Goal: Download file/media

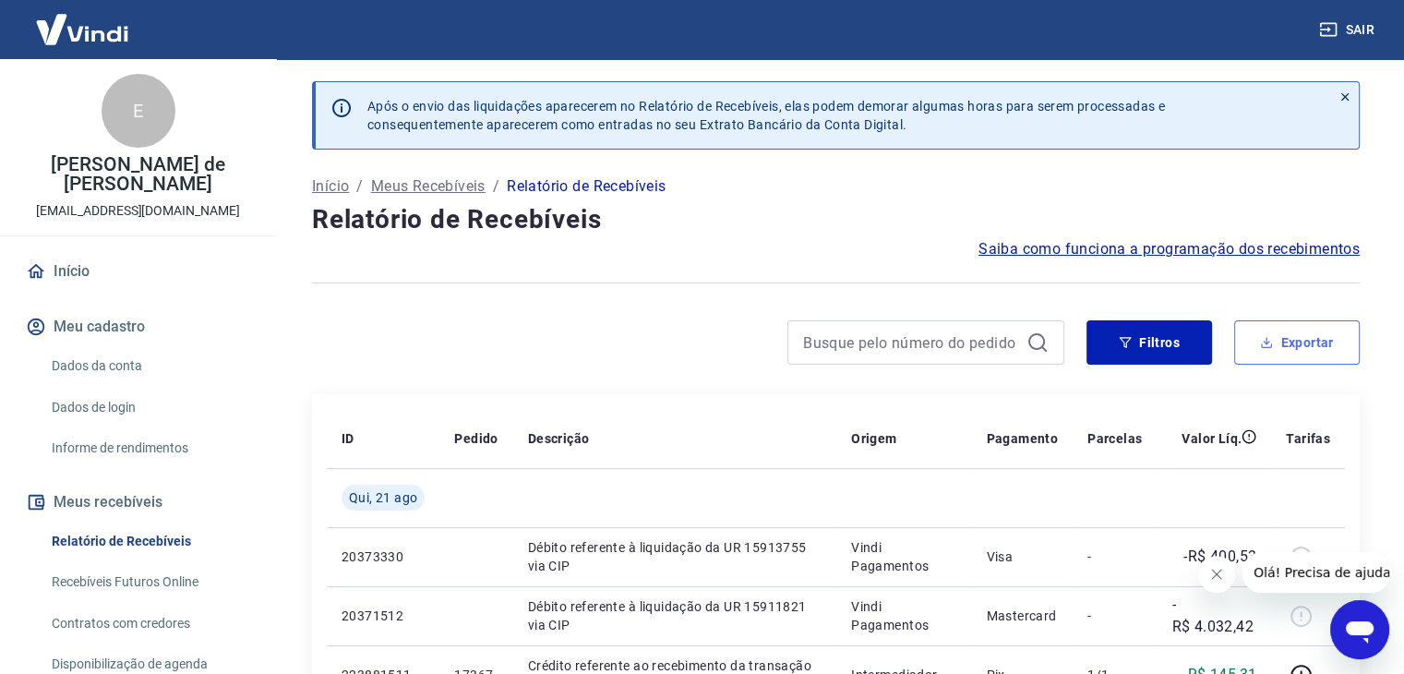
click at [1308, 352] on button "Exportar" at bounding box center [1297, 342] width 126 height 44
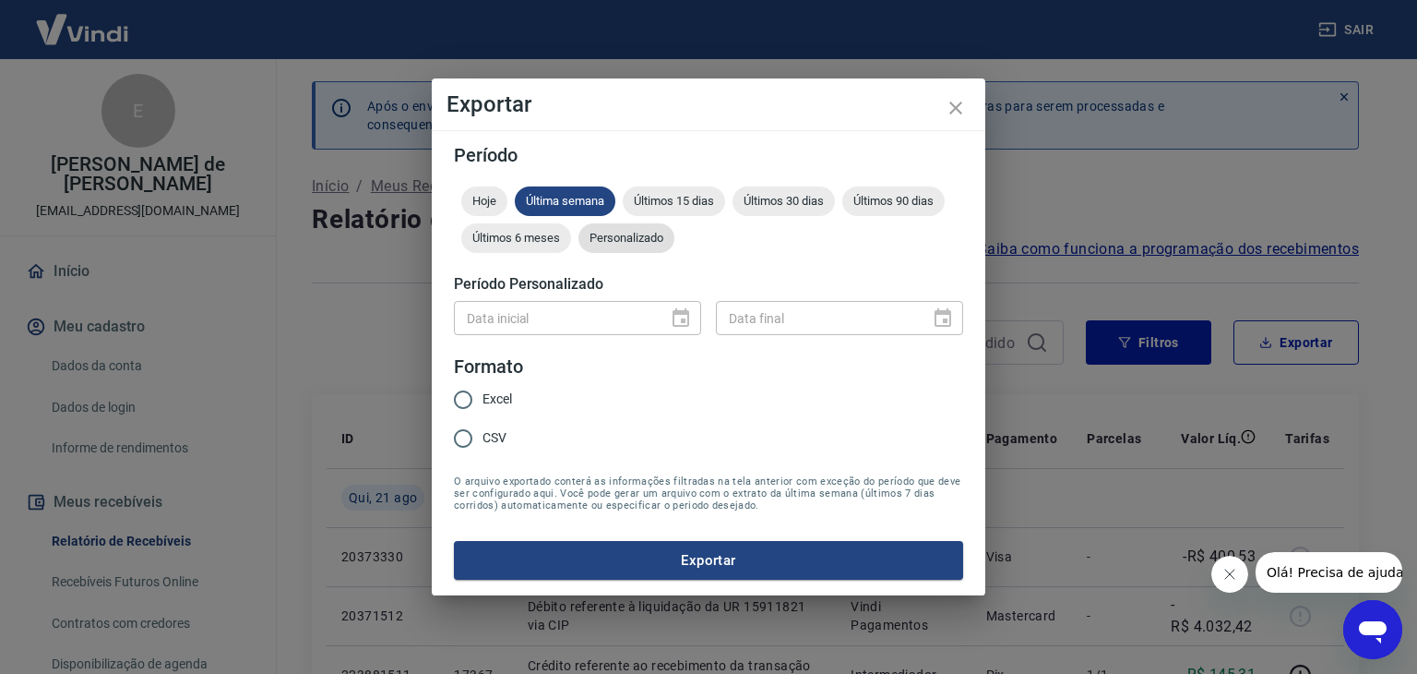
click at [624, 239] on span "Personalizado" at bounding box center [627, 238] width 96 height 14
click at [676, 326] on icon "Choose date" at bounding box center [681, 317] width 17 height 18
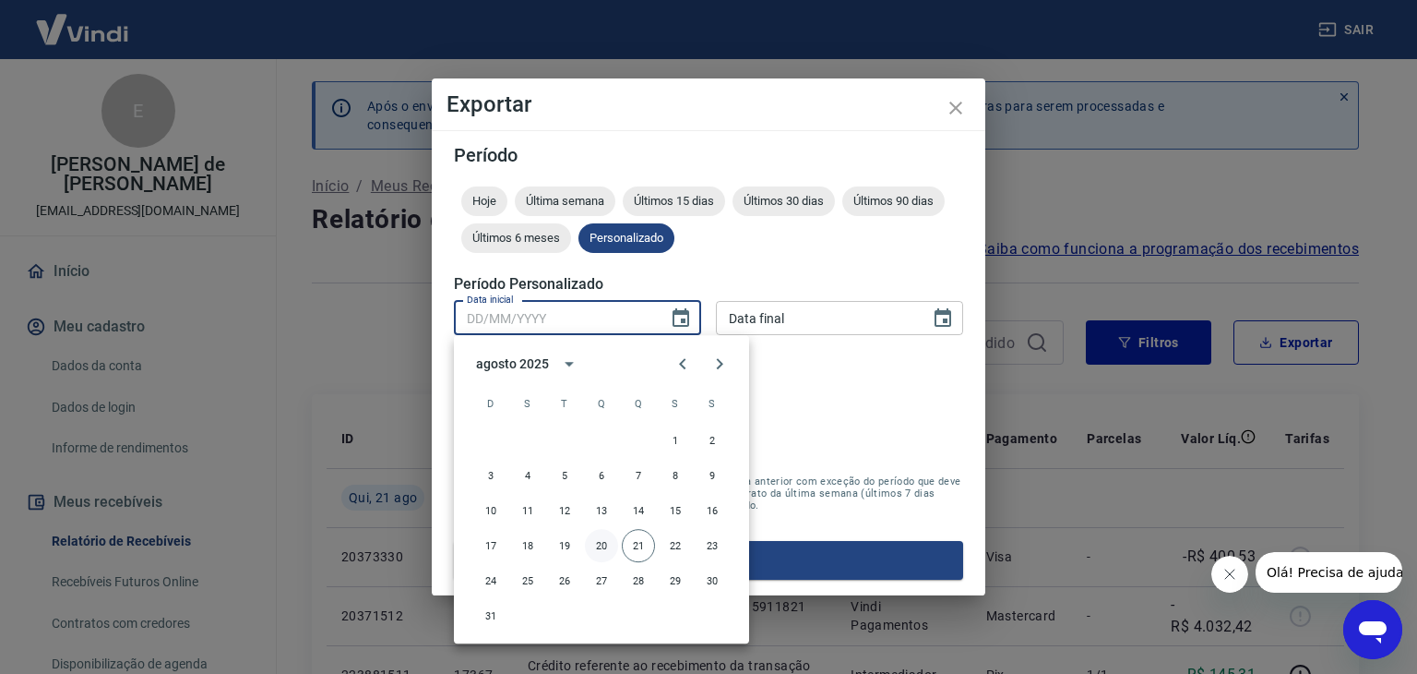
click at [603, 546] on button "20" at bounding box center [601, 545] width 33 height 33
type input "20/08/2025"
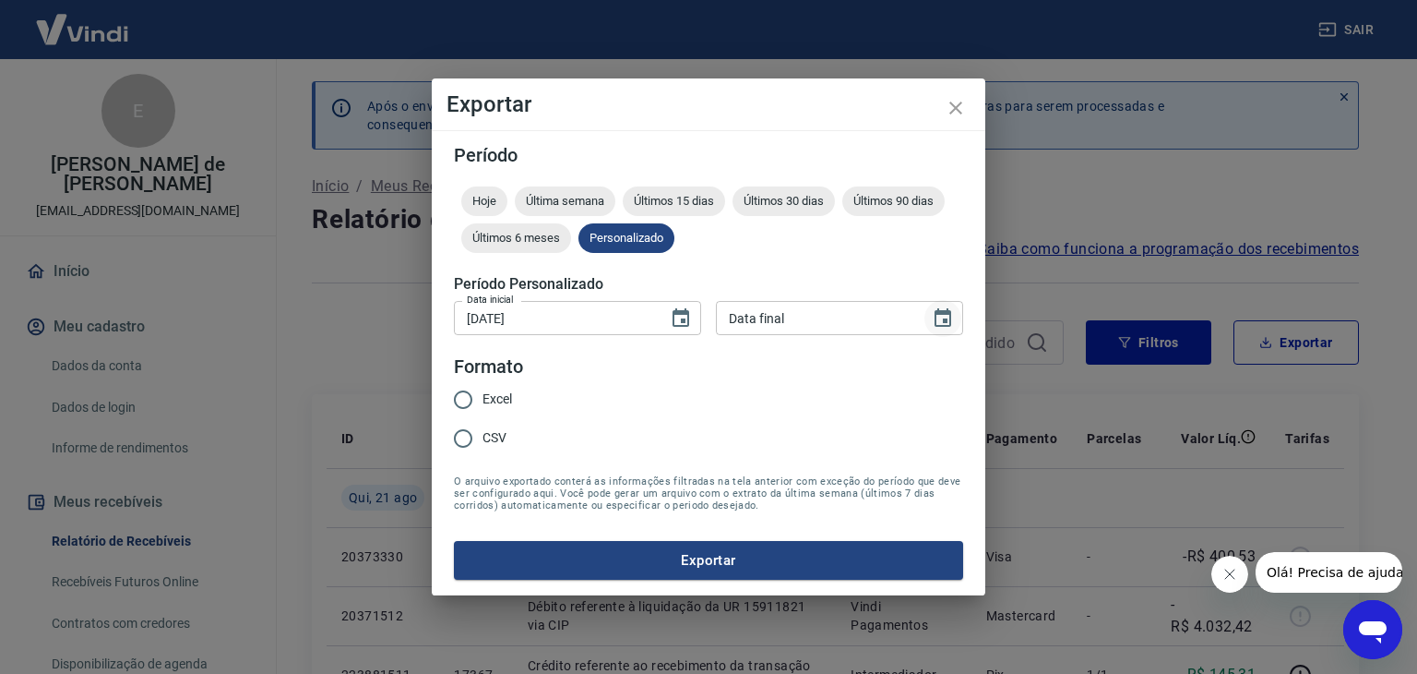
click at [944, 318] on icon "Choose date" at bounding box center [943, 317] width 17 height 18
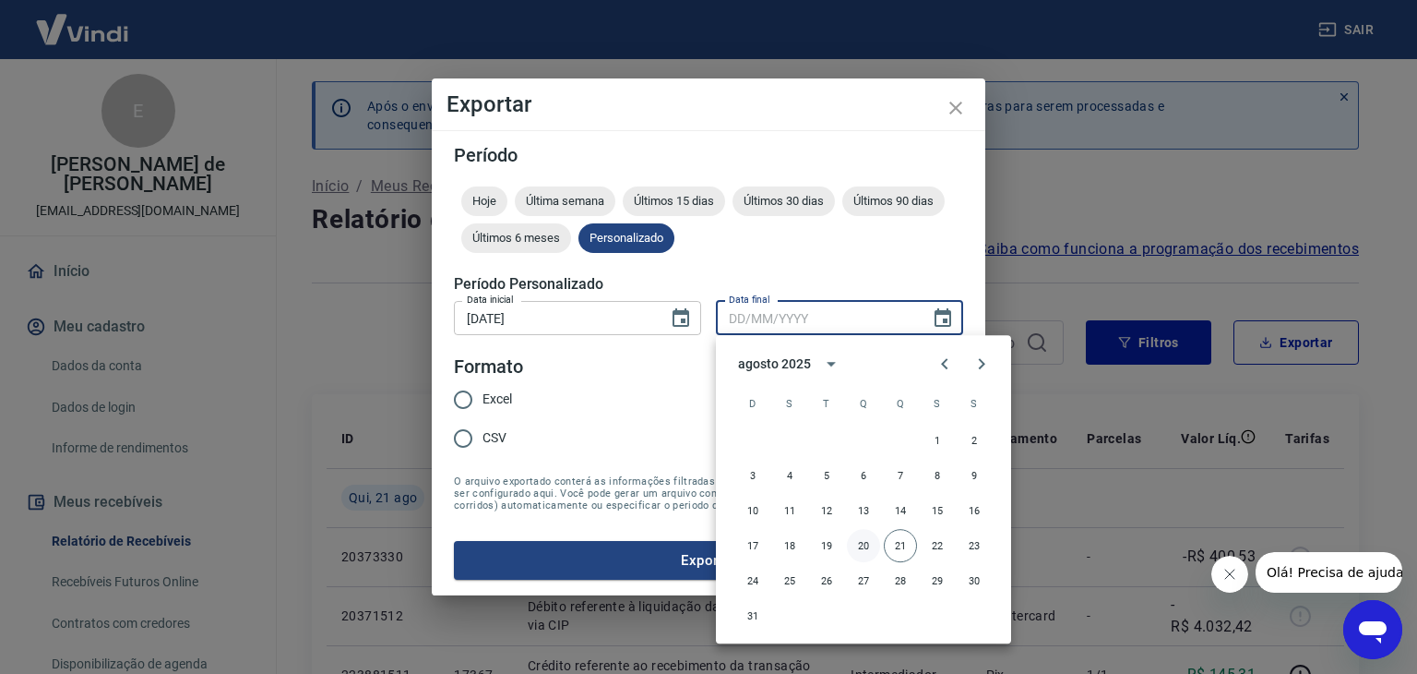
click at [869, 544] on button "20" at bounding box center [863, 545] width 33 height 33
type input "20/08/2025"
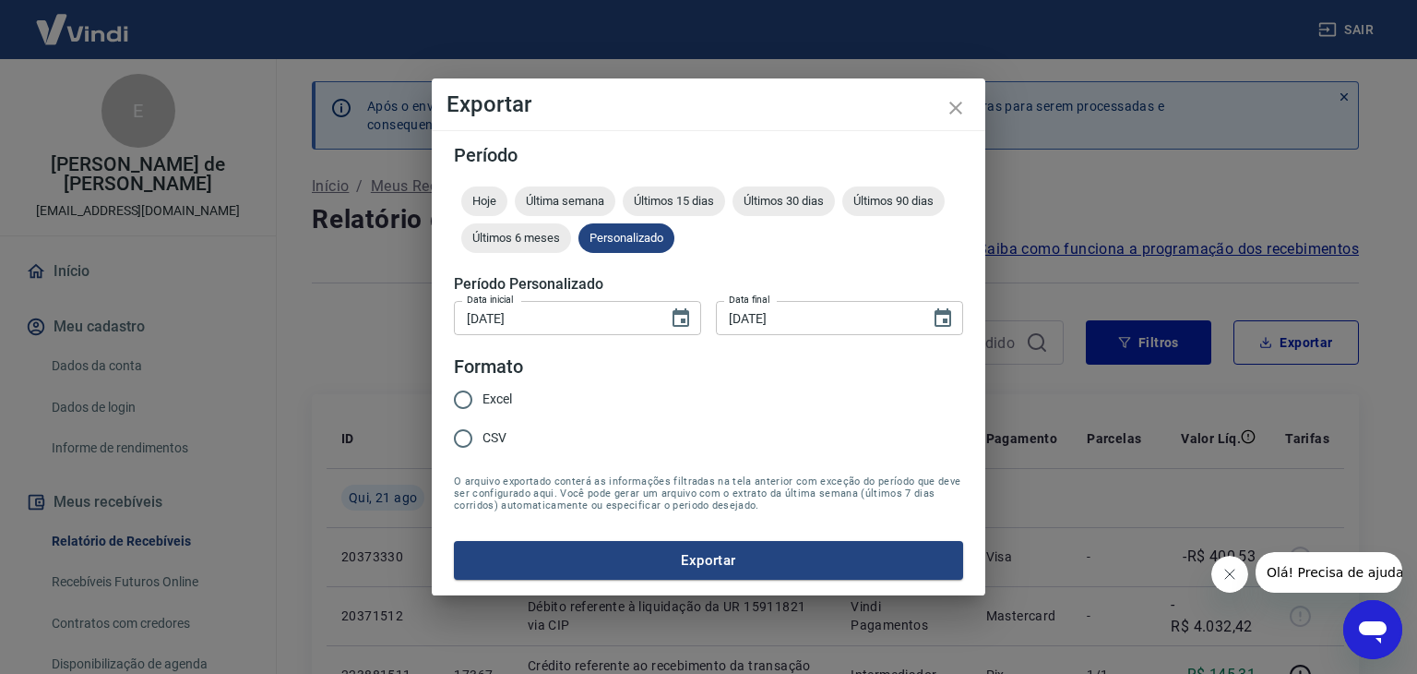
click at [463, 404] on input "Excel" at bounding box center [463, 399] width 39 height 39
radio input "true"
click at [697, 566] on button "Exportar" at bounding box center [708, 560] width 509 height 39
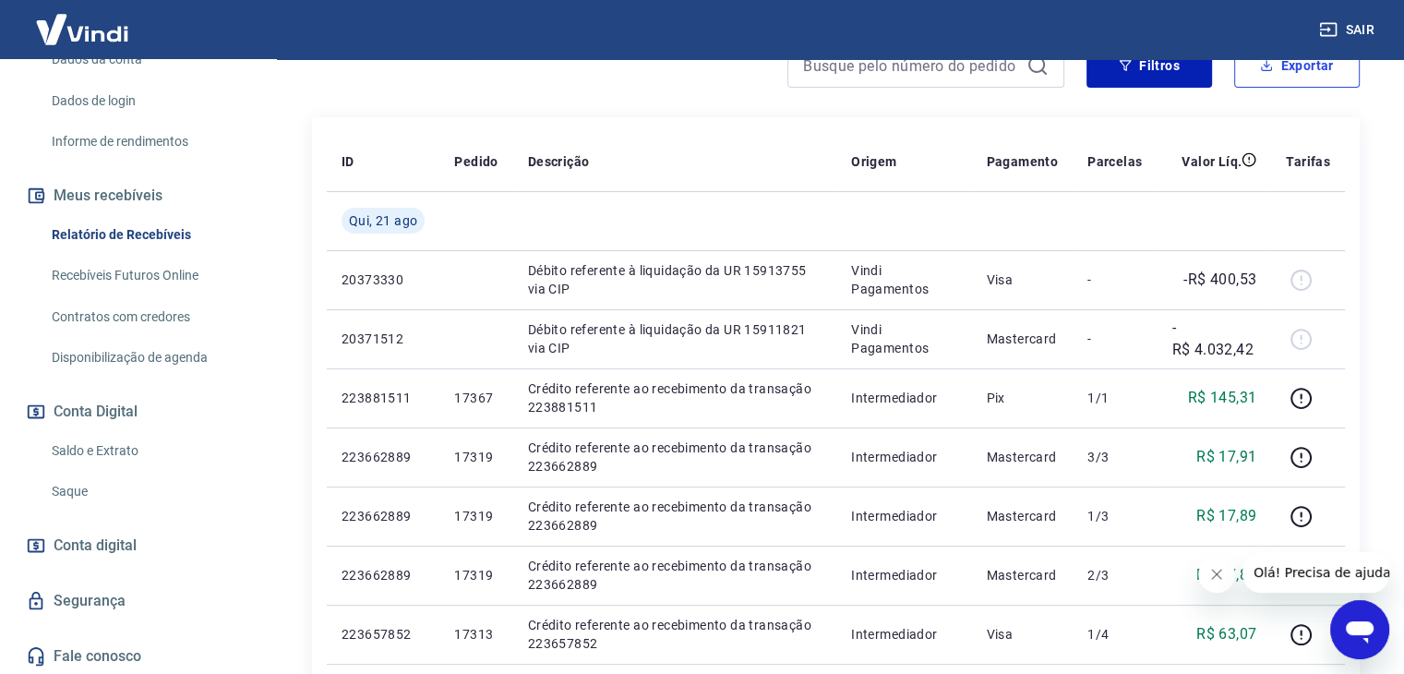
scroll to position [308, 0]
click at [132, 447] on link "Saldo e Extrato" at bounding box center [148, 449] width 209 height 38
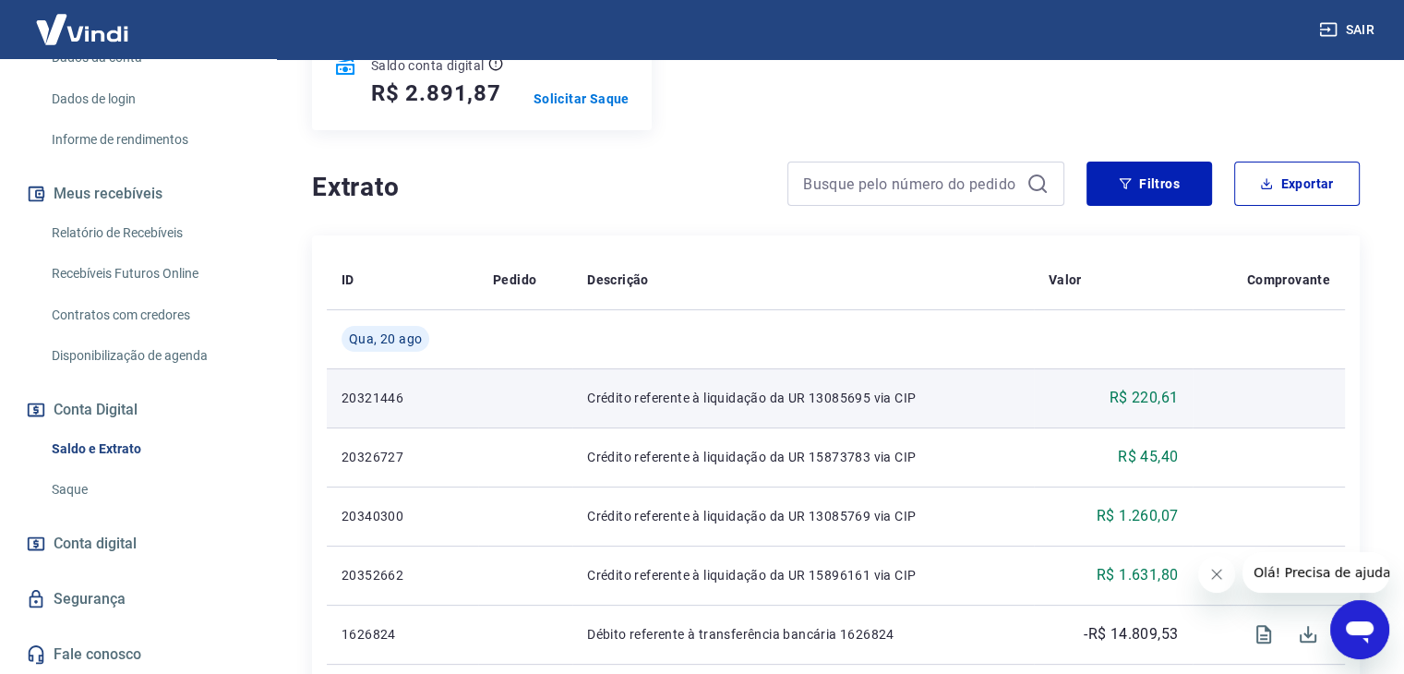
scroll to position [369, 0]
